Goal: Navigation & Orientation: Find specific page/section

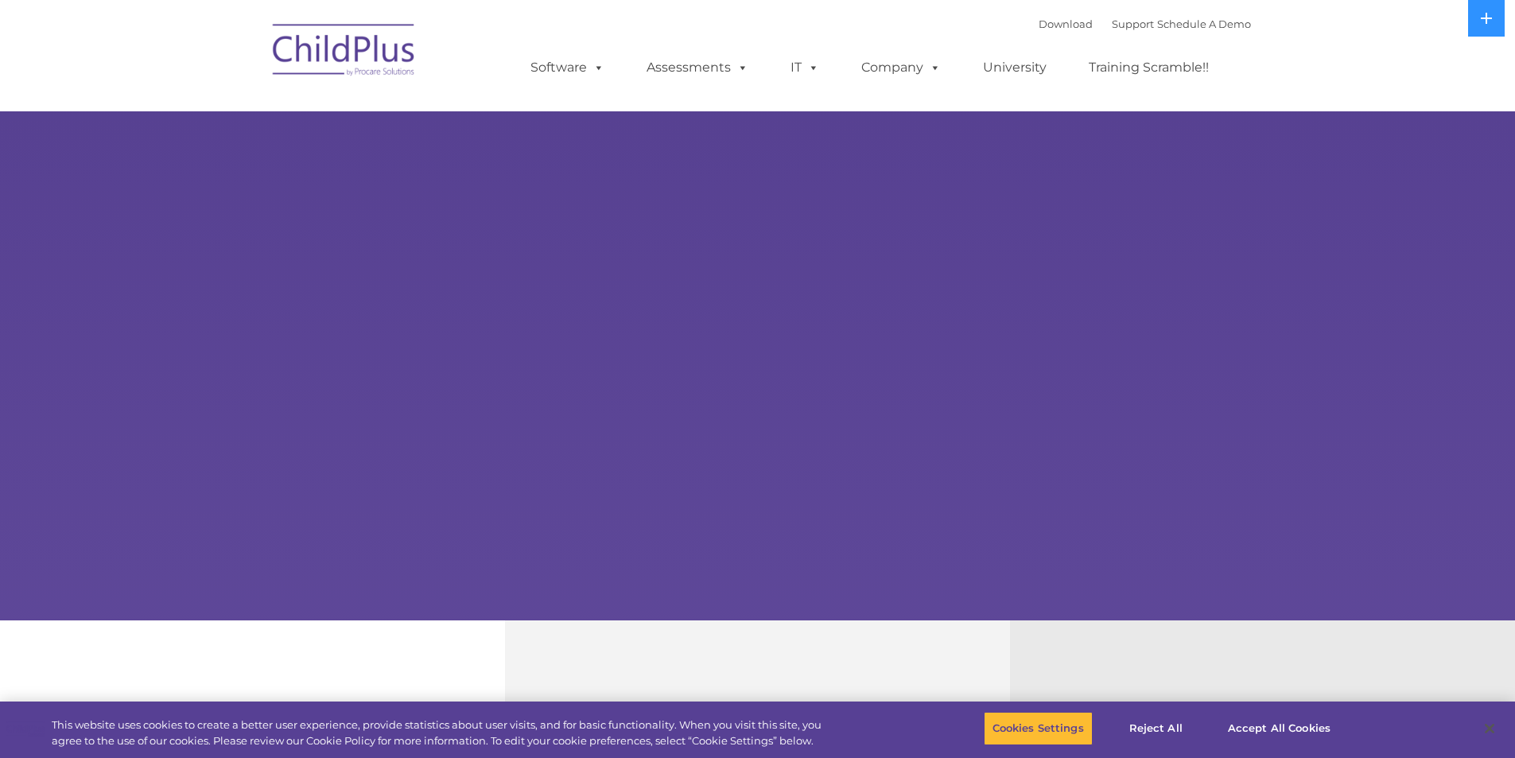
select select "MEDIUM"
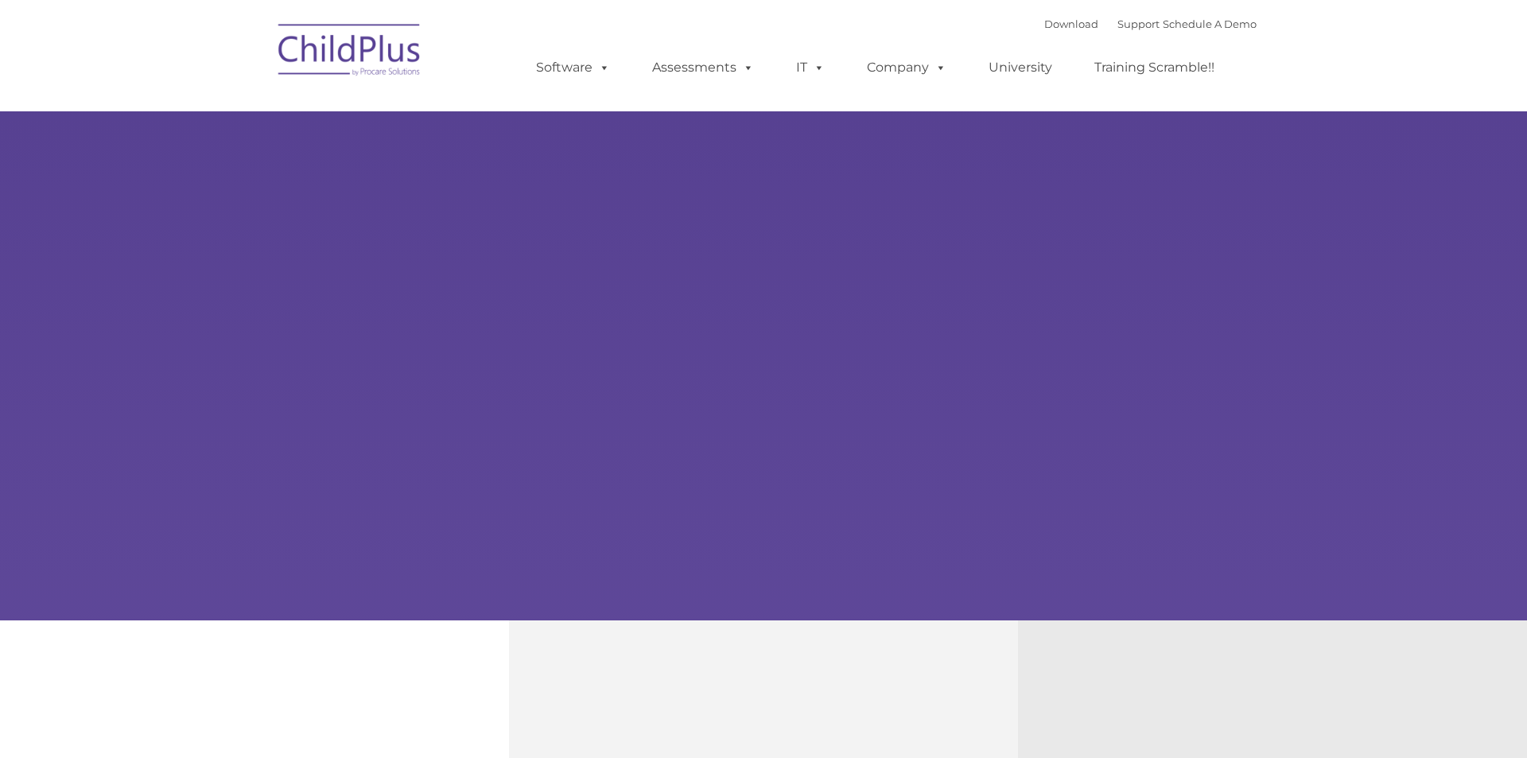
type input ""
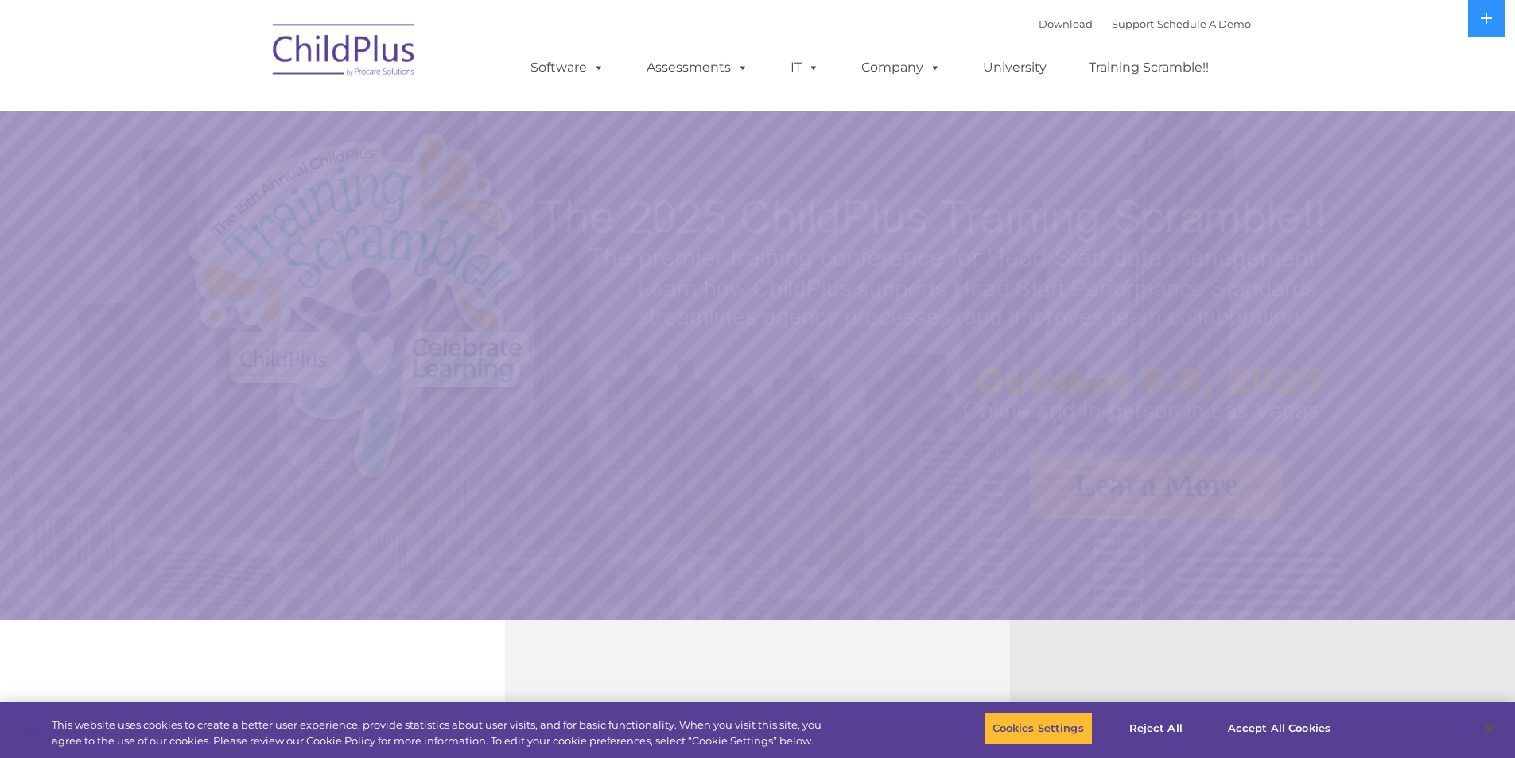
select select "MEDIUM"
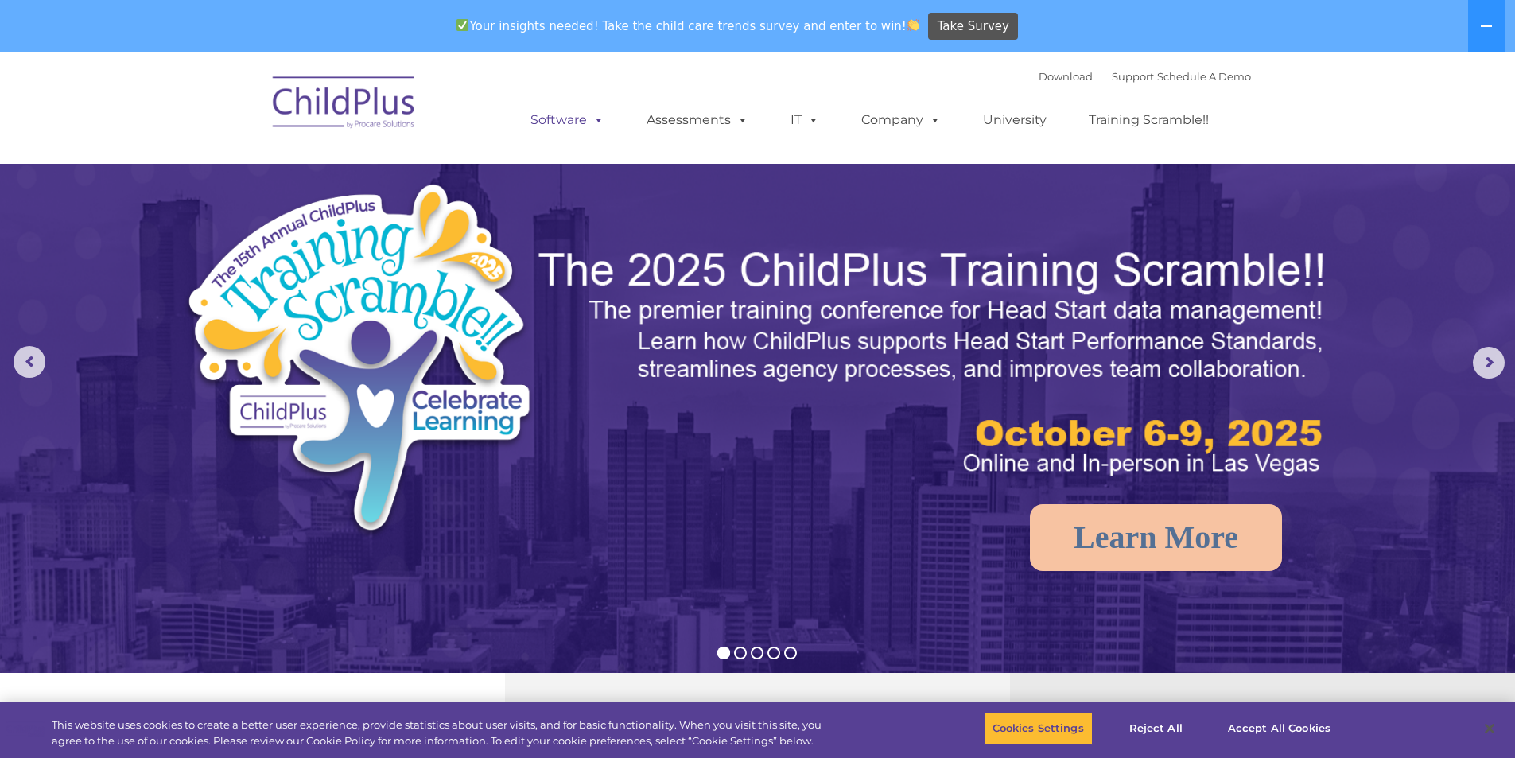
click at [590, 122] on span at bounding box center [595, 119] width 17 height 15
click at [1480, 36] on button at bounding box center [1486, 26] width 37 height 52
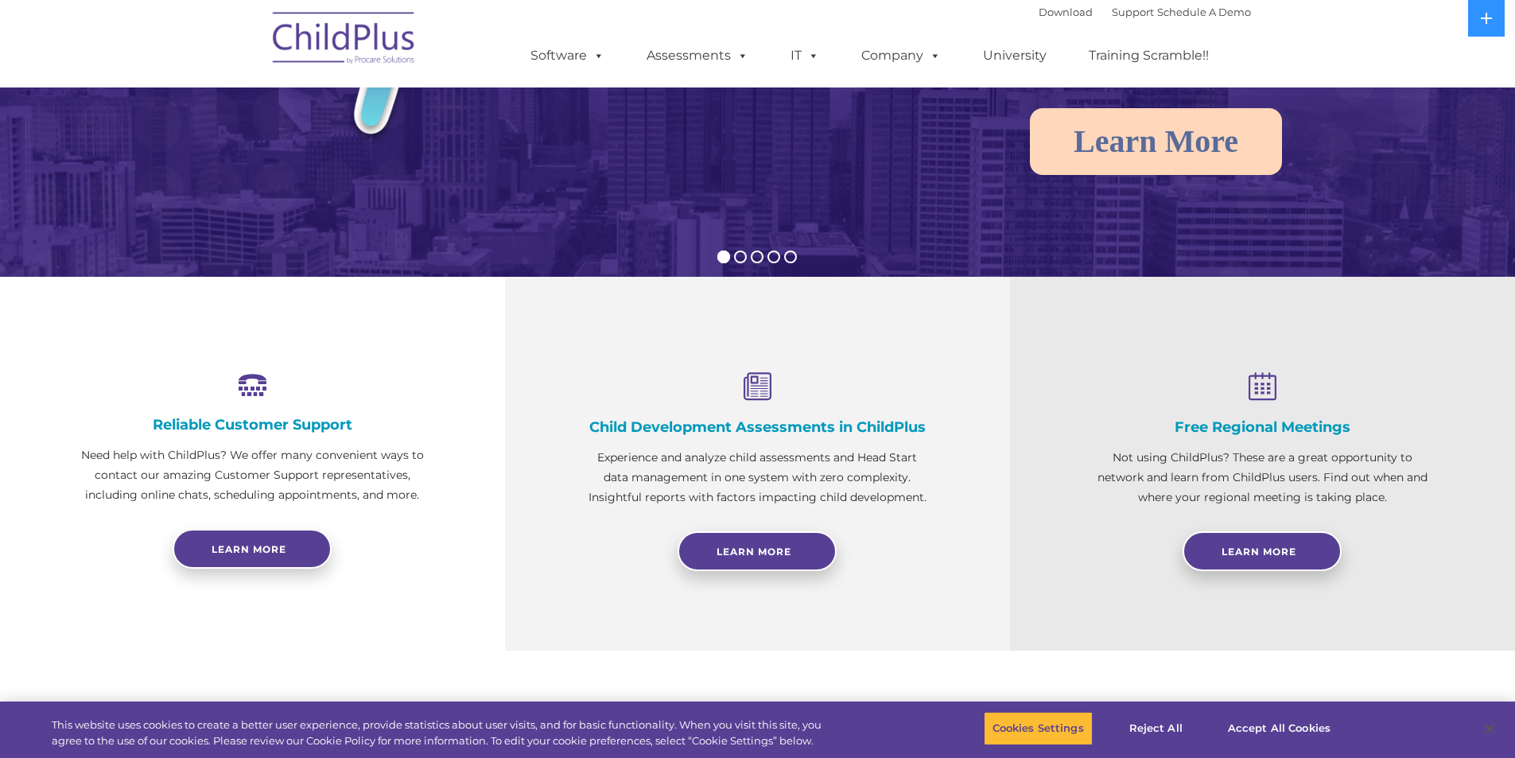
scroll to position [360, 0]
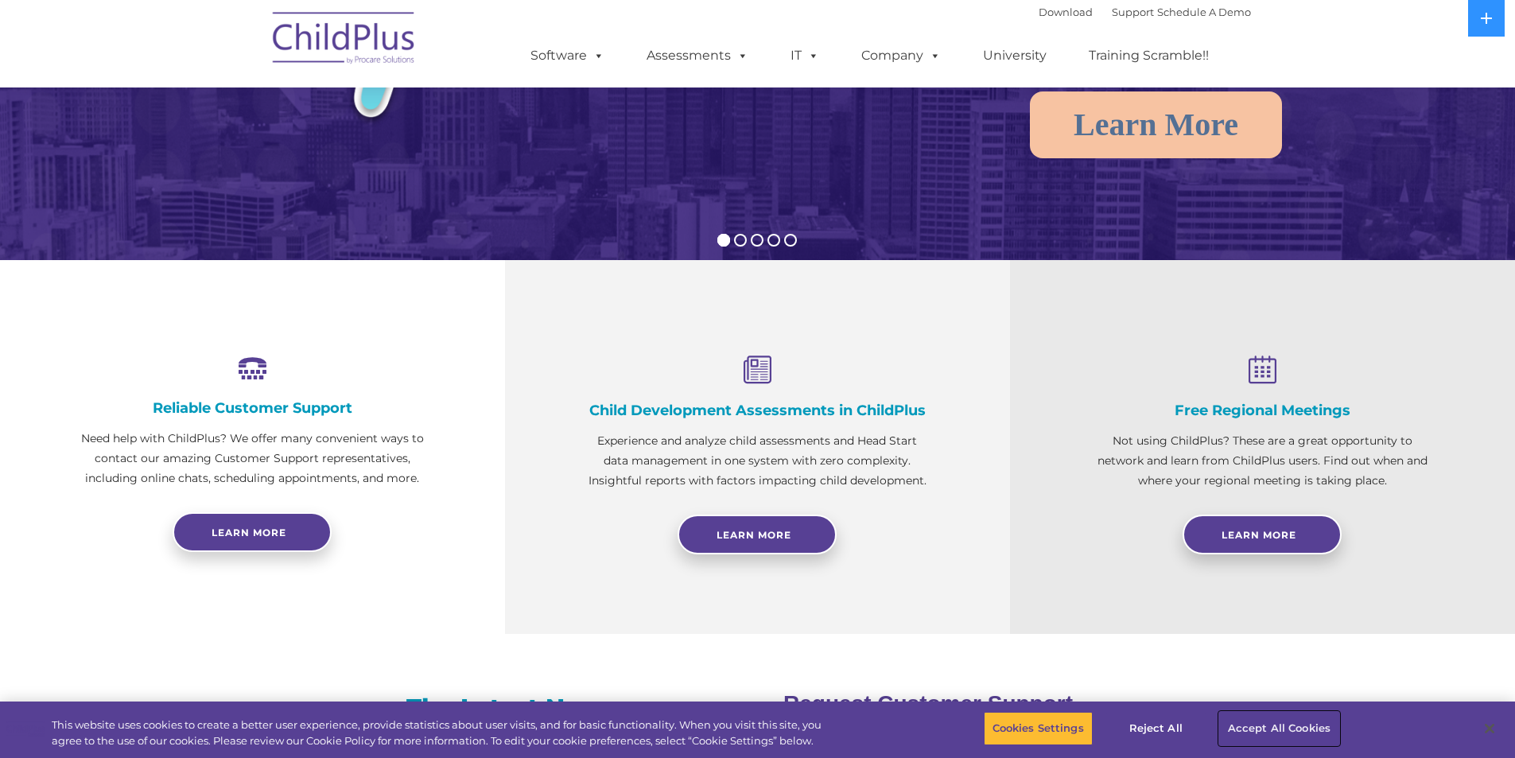
click at [1300, 717] on button "Accept All Cookies" at bounding box center [1279, 728] width 120 height 33
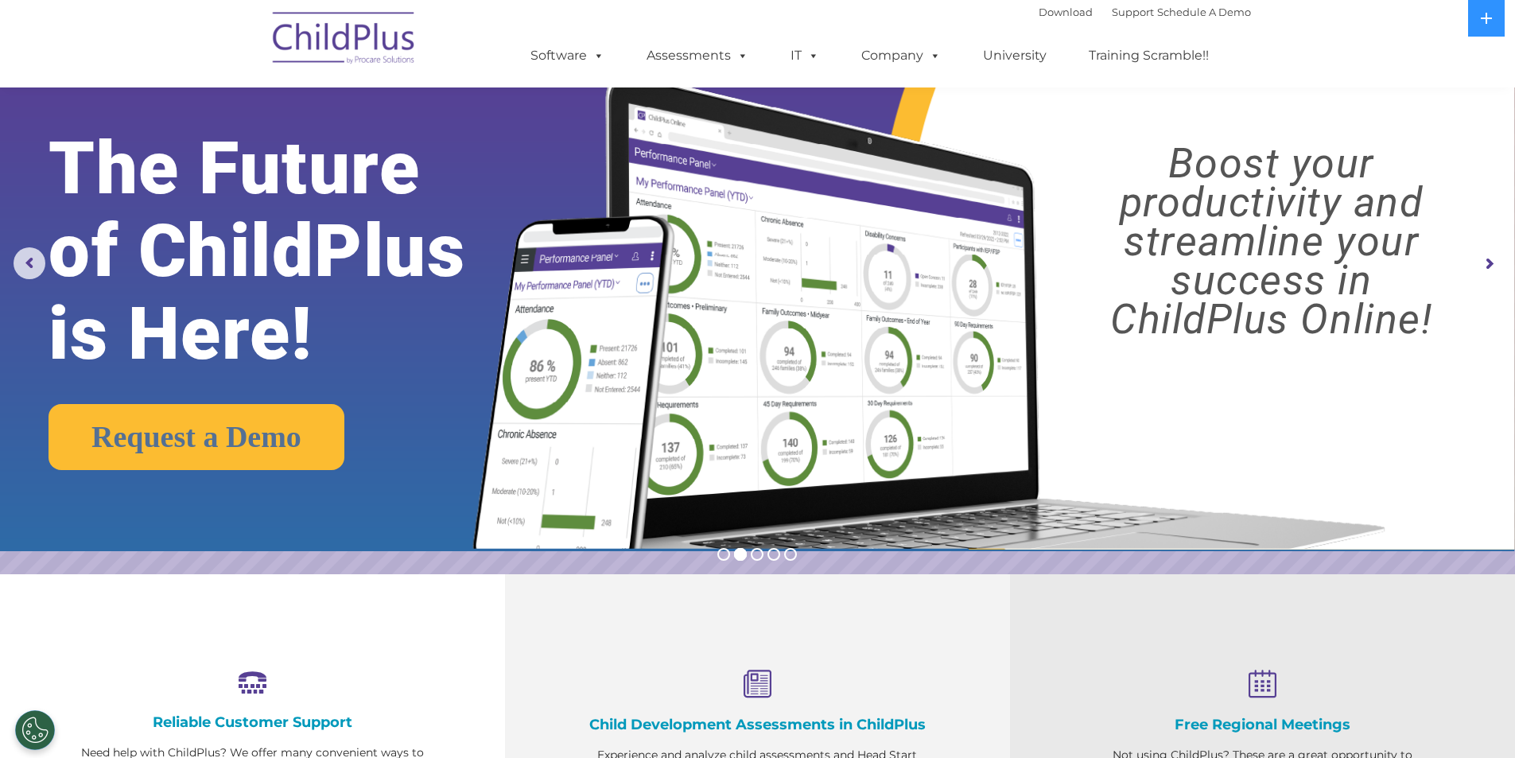
scroll to position [0, 0]
